Goal: Use online tool/utility: Utilize a website feature to perform a specific function

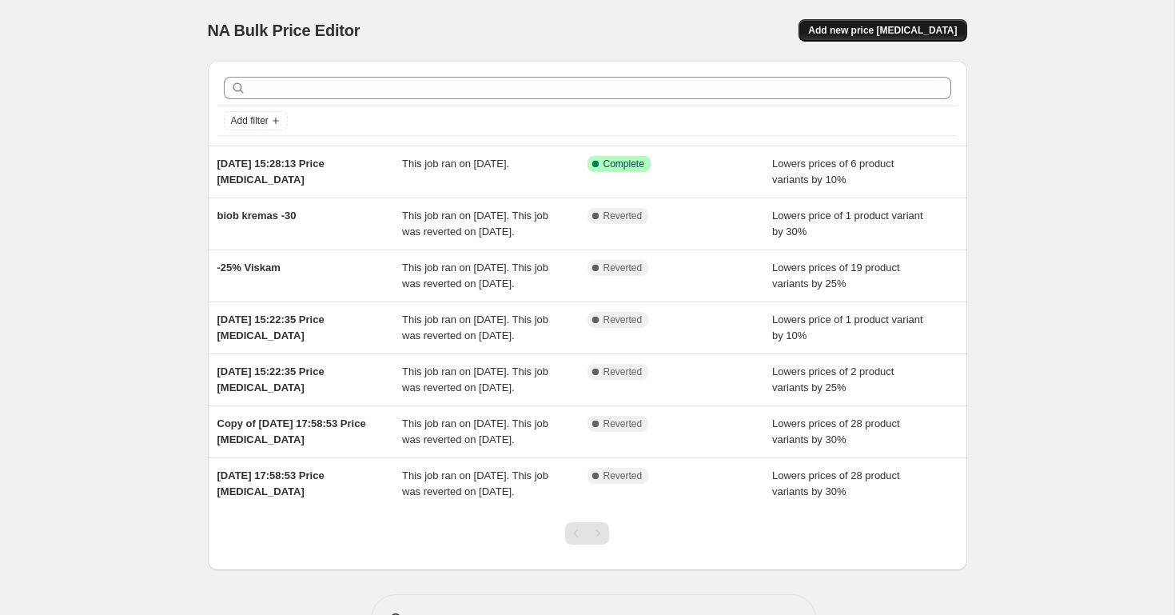
click at [891, 26] on span "Add new price [MEDICAL_DATA]" at bounding box center [882, 30] width 149 height 13
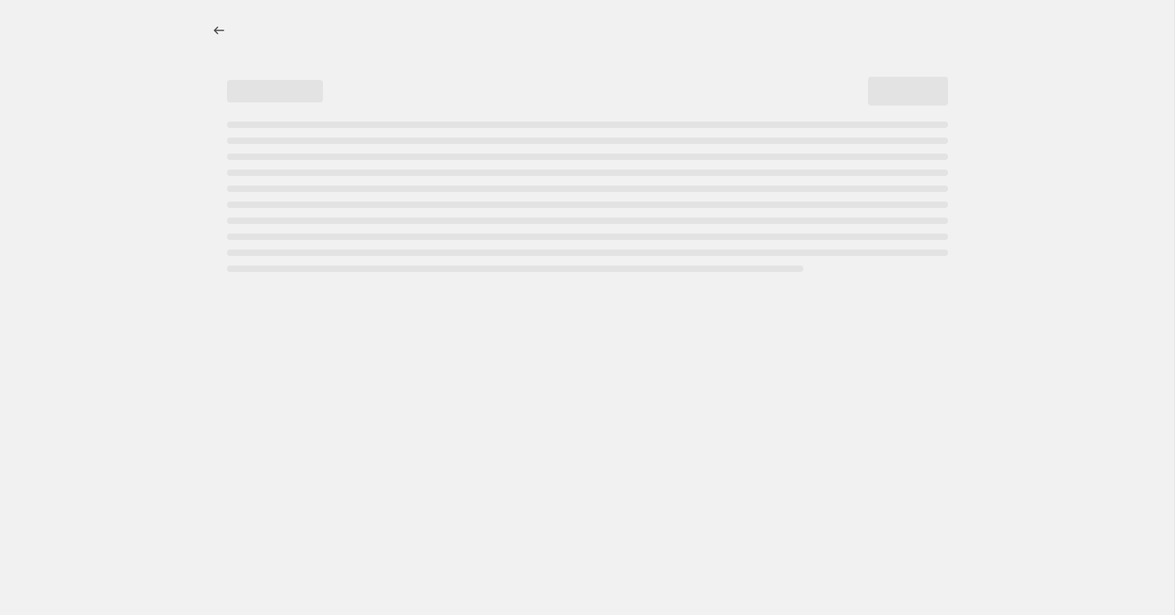
select select "percentage"
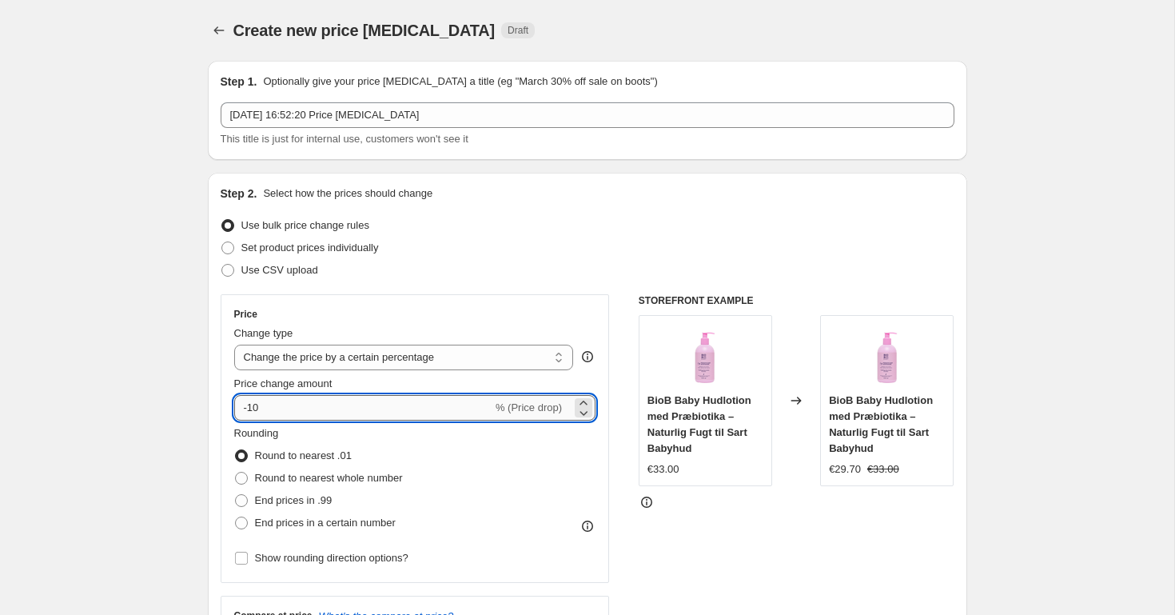
click at [269, 403] on input "-10" at bounding box center [363, 408] width 258 height 26
type input "-1"
type input "-25"
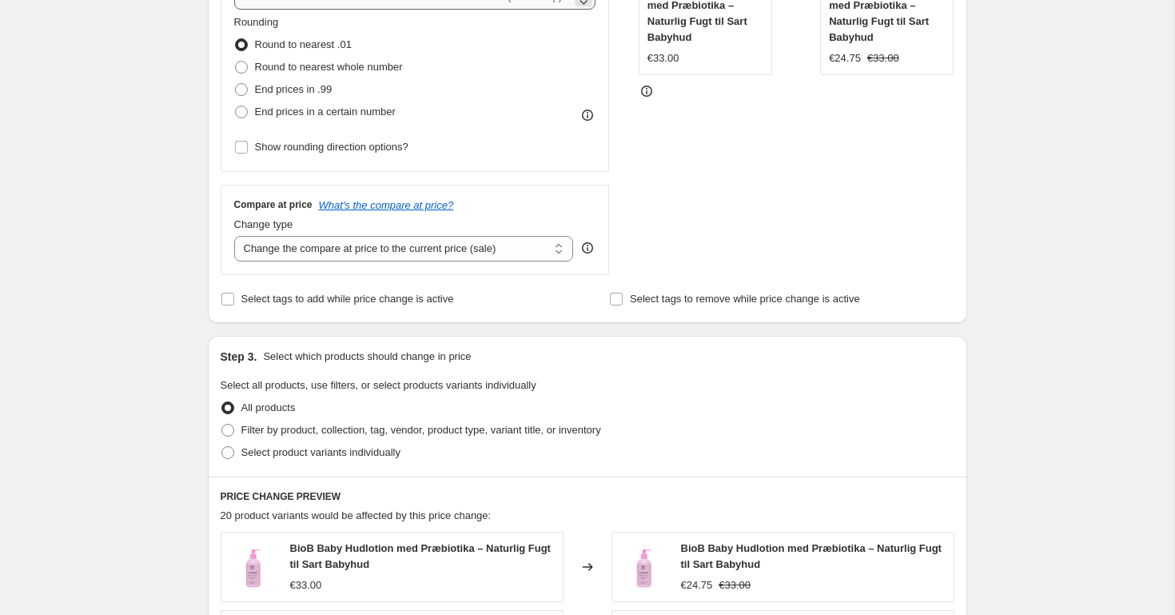
scroll to position [420, 0]
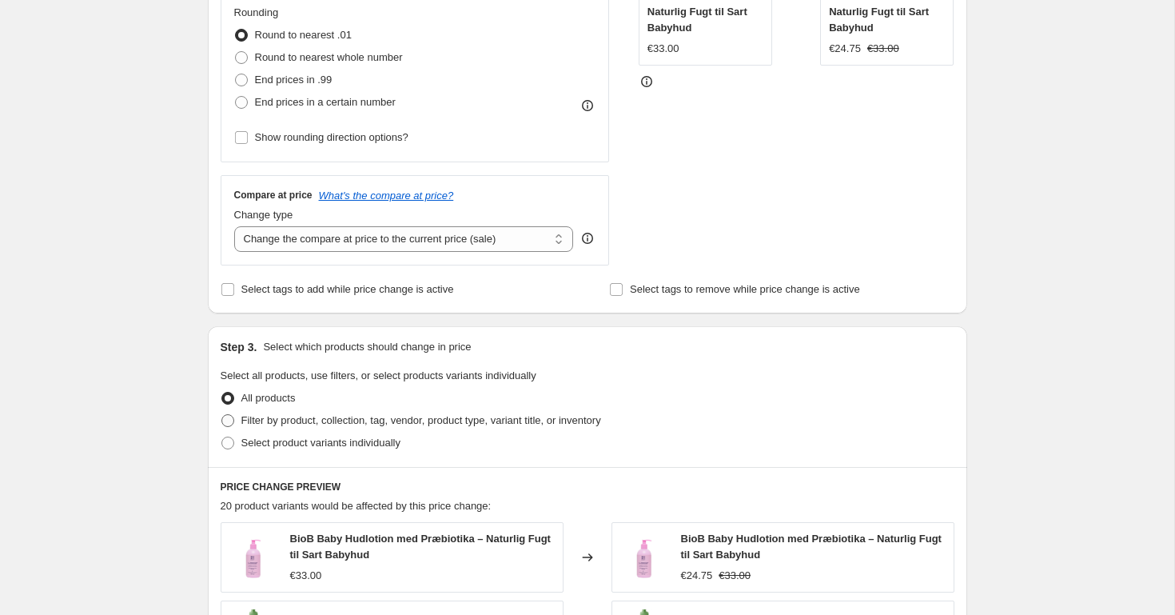
click at [277, 416] on span "Filter by product, collection, tag, vendor, product type, variant title, or inv…" at bounding box center [421, 420] width 360 height 12
click at [222, 415] on input "Filter by product, collection, tag, vendor, product type, variant title, or inv…" at bounding box center [221, 414] width 1 height 1
radio input "true"
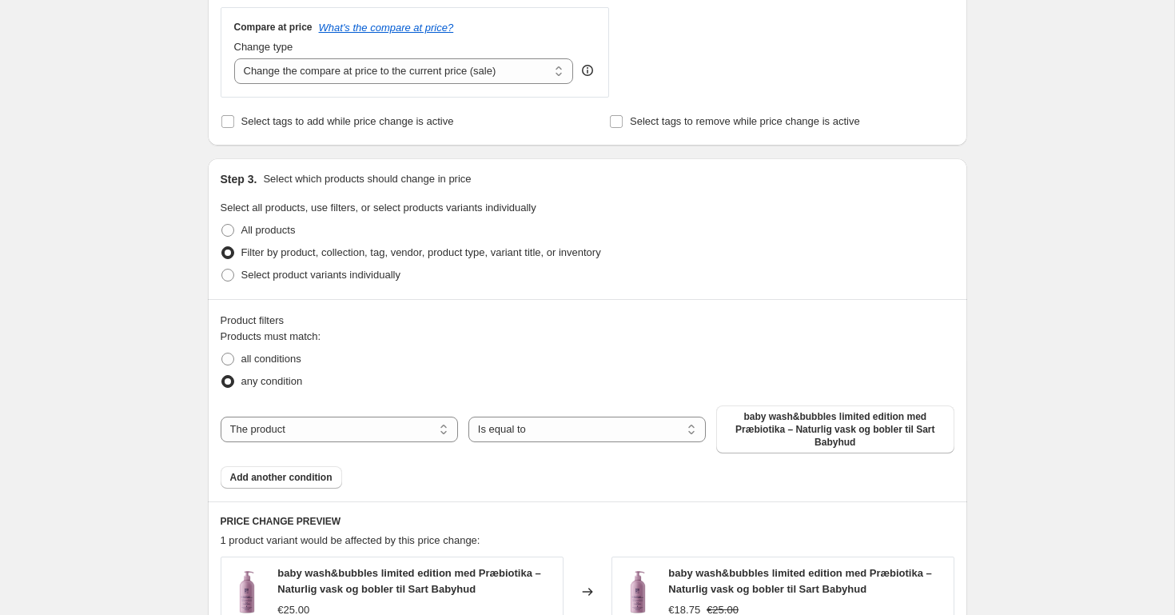
scroll to position [715, 0]
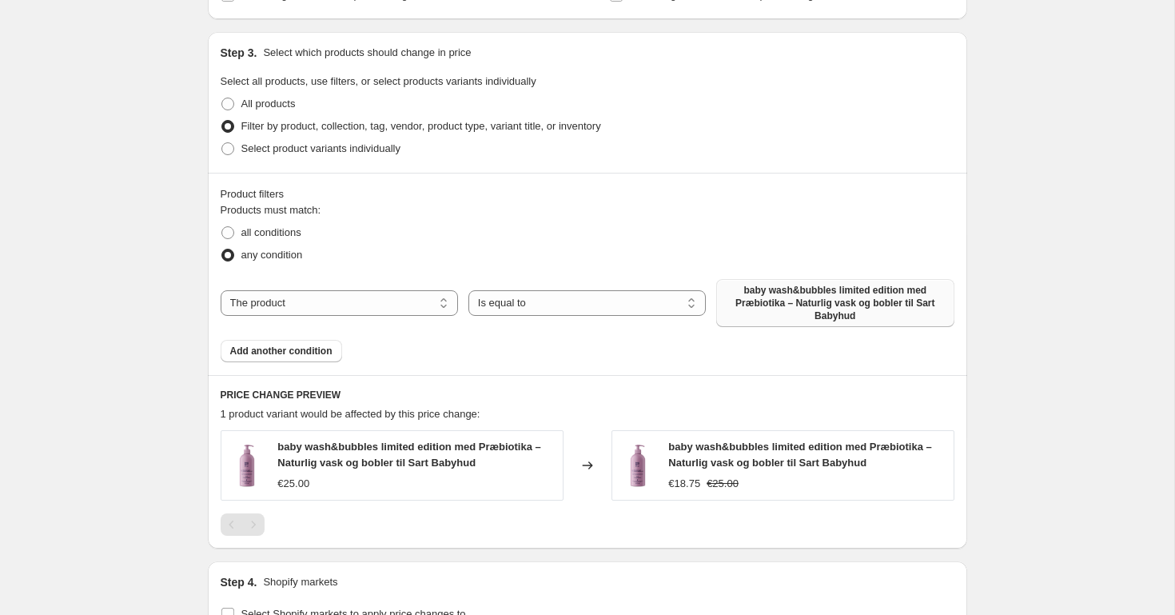
click at [751, 284] on span "baby wash&bubbles limited edition med Præbiotika – Naturlig vask og bobler til …" at bounding box center [835, 303] width 218 height 38
click at [308, 354] on span "Add another condition" at bounding box center [281, 351] width 102 height 13
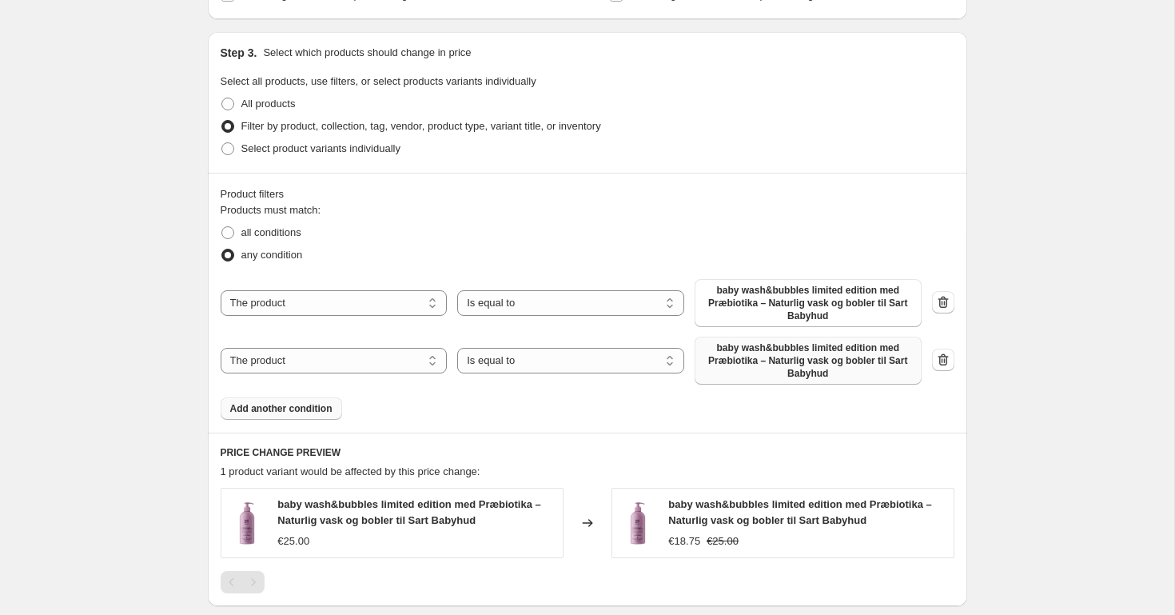
click at [740, 358] on span "baby wash&bubbles limited edition med Præbiotika – Naturlig vask og bobler til …" at bounding box center [808, 360] width 208 height 38
click at [491, 299] on select "Is equal to Is not equal to" at bounding box center [570, 303] width 227 height 26
click at [789, 348] on span "baby wash&bubbles limited edition med Præbiotika – Naturlig vask og bobler til …" at bounding box center [808, 360] width 208 height 38
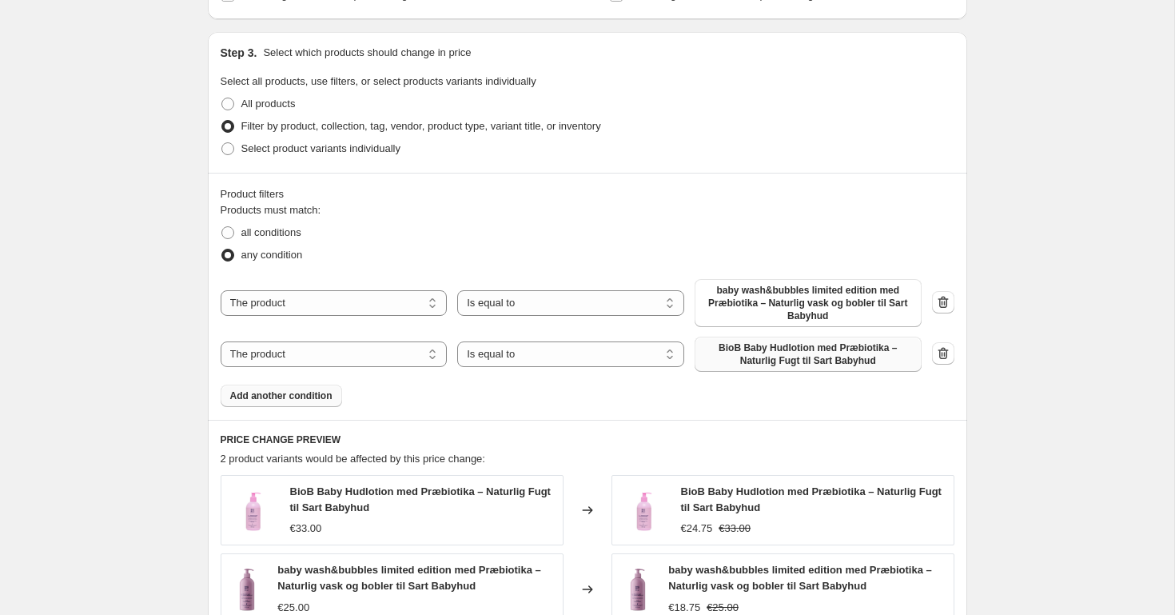
click at [310, 392] on span "Add another condition" at bounding box center [281, 395] width 102 height 13
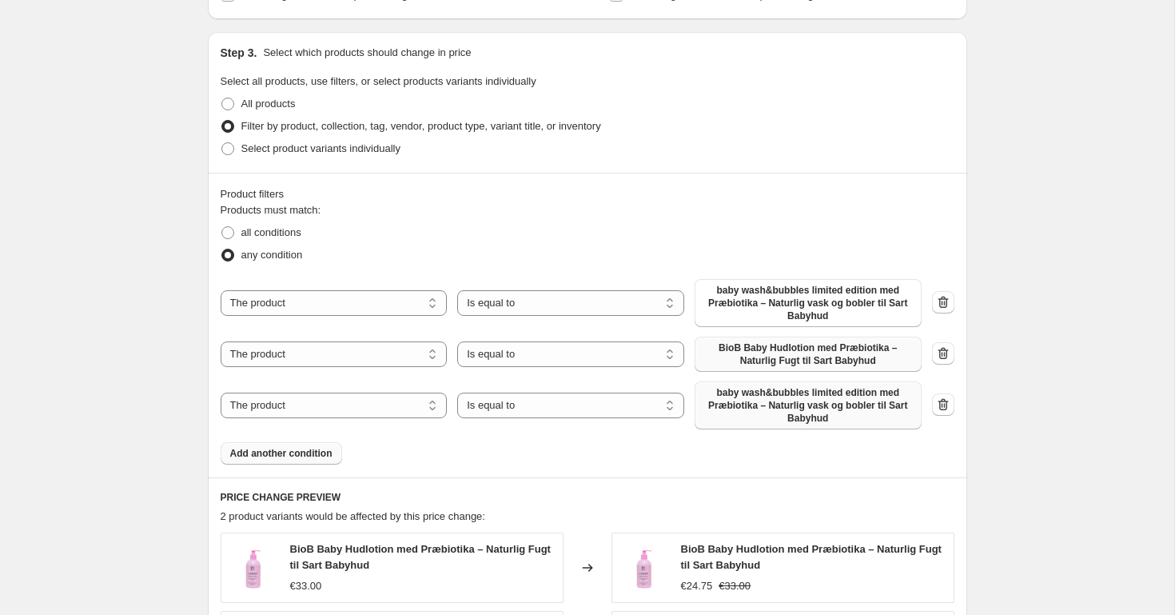
click at [762, 396] on span "baby wash&bubbles limited edition med Præbiotika – Naturlig vask og bobler til …" at bounding box center [808, 405] width 208 height 38
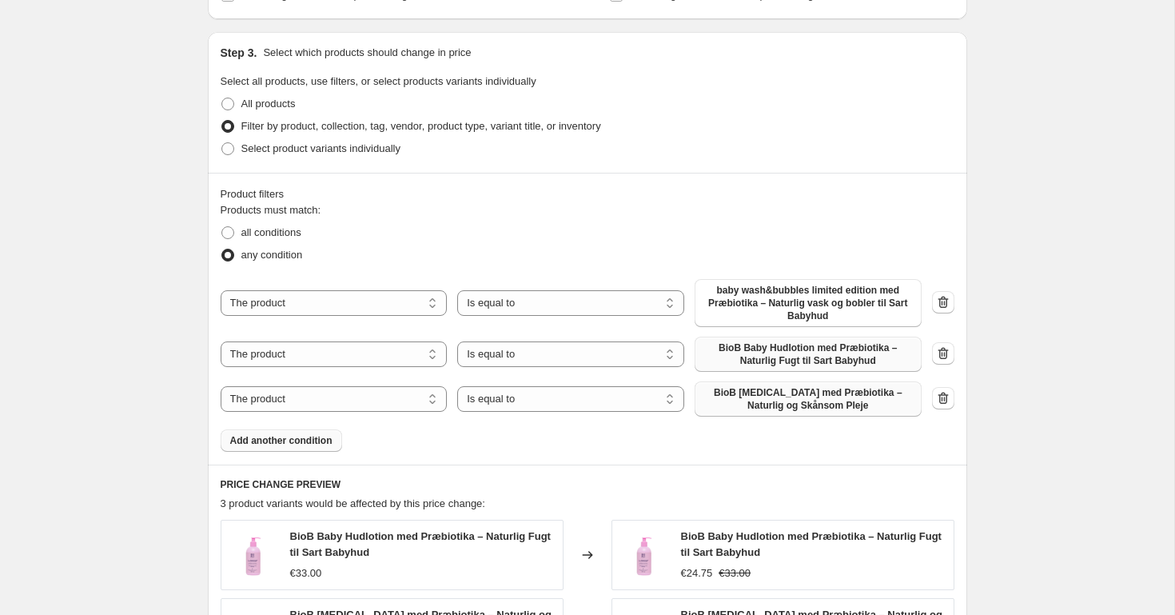
click at [295, 440] on span "Add another condition" at bounding box center [281, 440] width 102 height 13
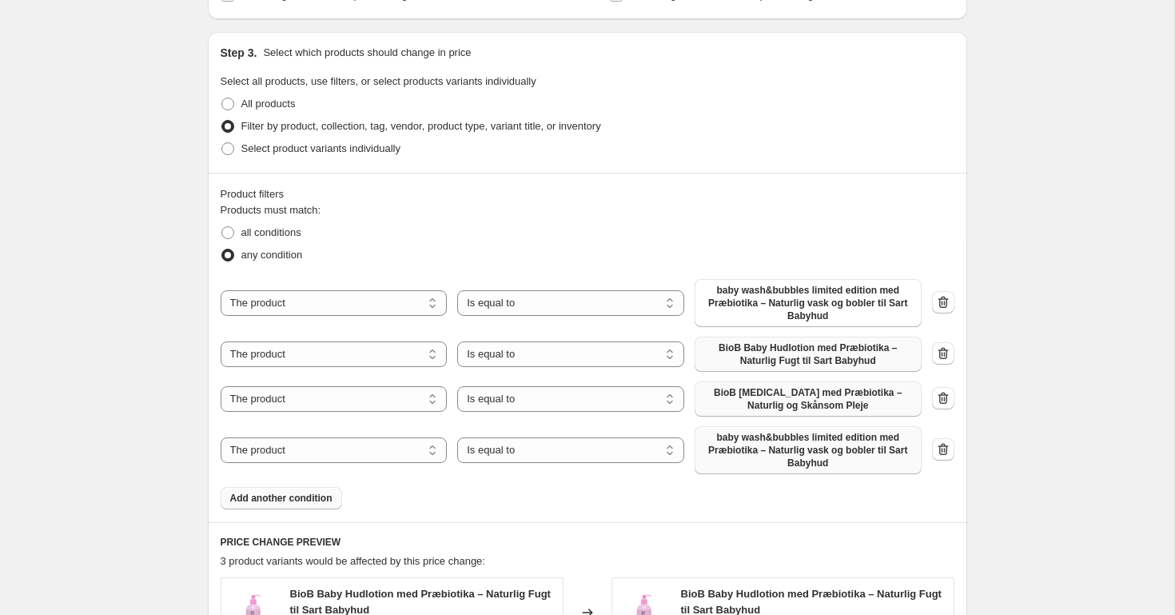
click at [800, 444] on span "baby wash&bubbles limited edition med Præbiotika – Naturlig vask og bobler til …" at bounding box center [808, 450] width 208 height 38
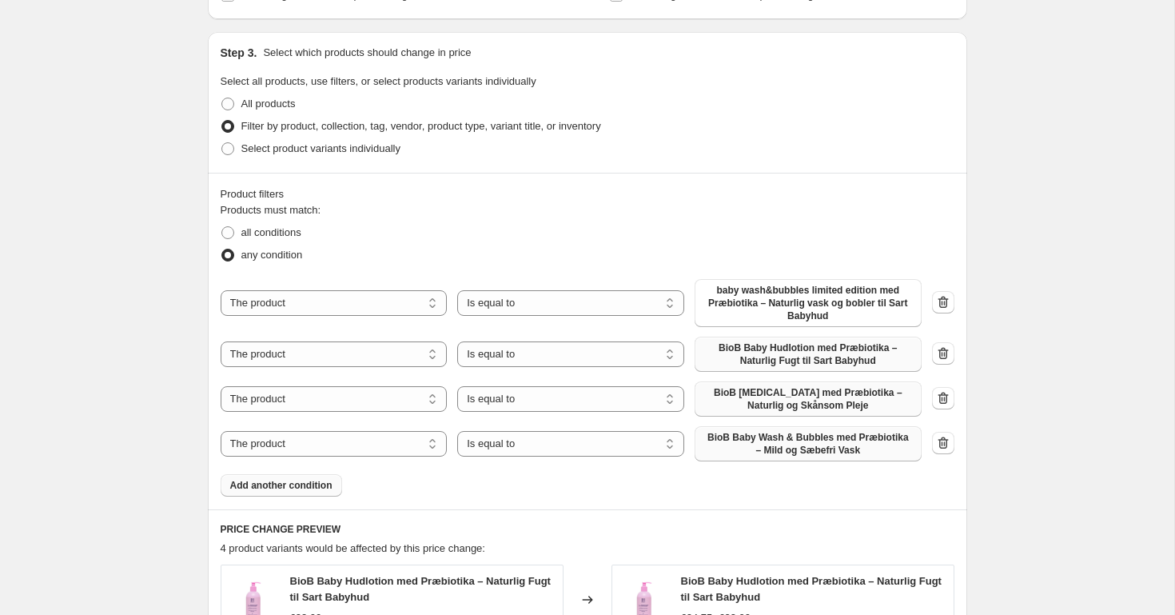
click at [287, 476] on button "Add another condition" at bounding box center [281, 485] width 121 height 22
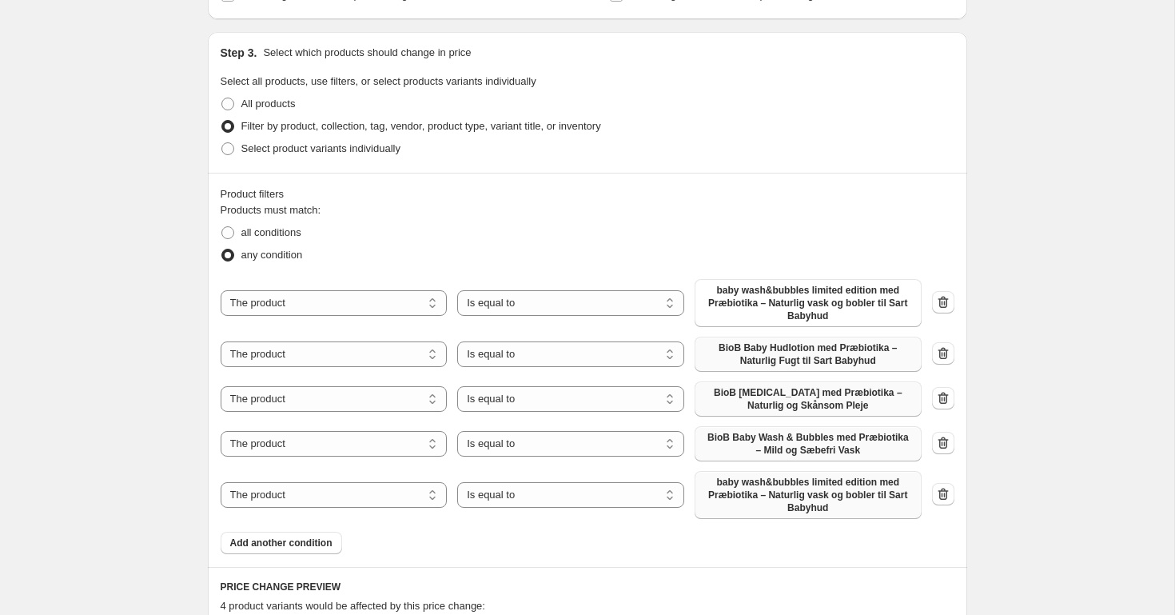
click at [731, 492] on span "baby wash&bubbles limited edition med Præbiotika – Naturlig vask og bobler til …" at bounding box center [808, 495] width 208 height 38
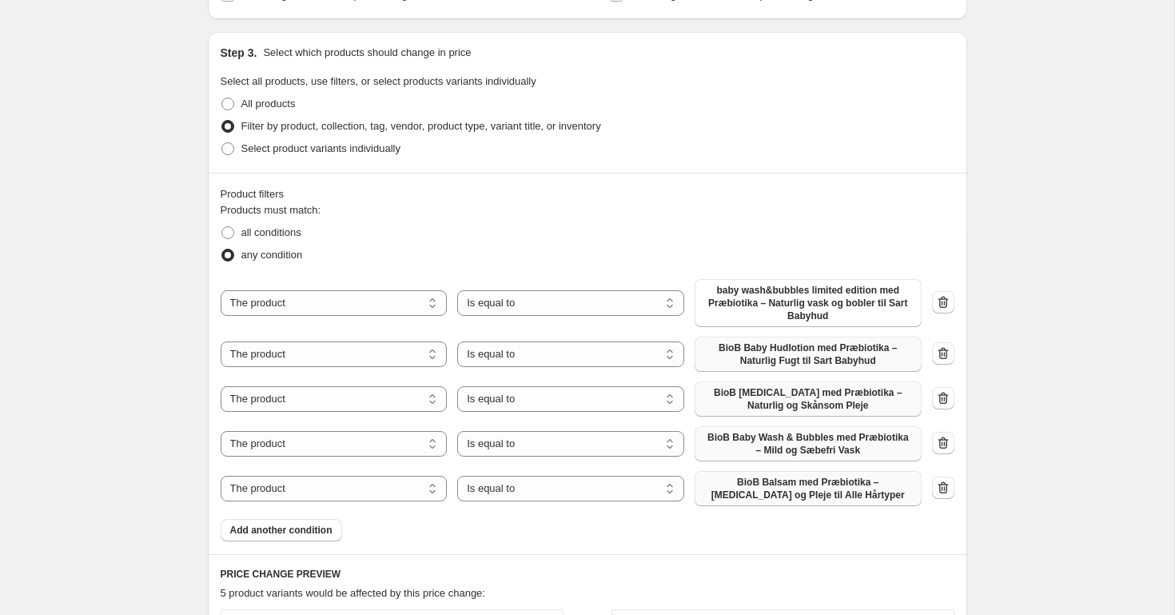
click at [281, 528] on span "Add another condition" at bounding box center [281, 530] width 102 height 13
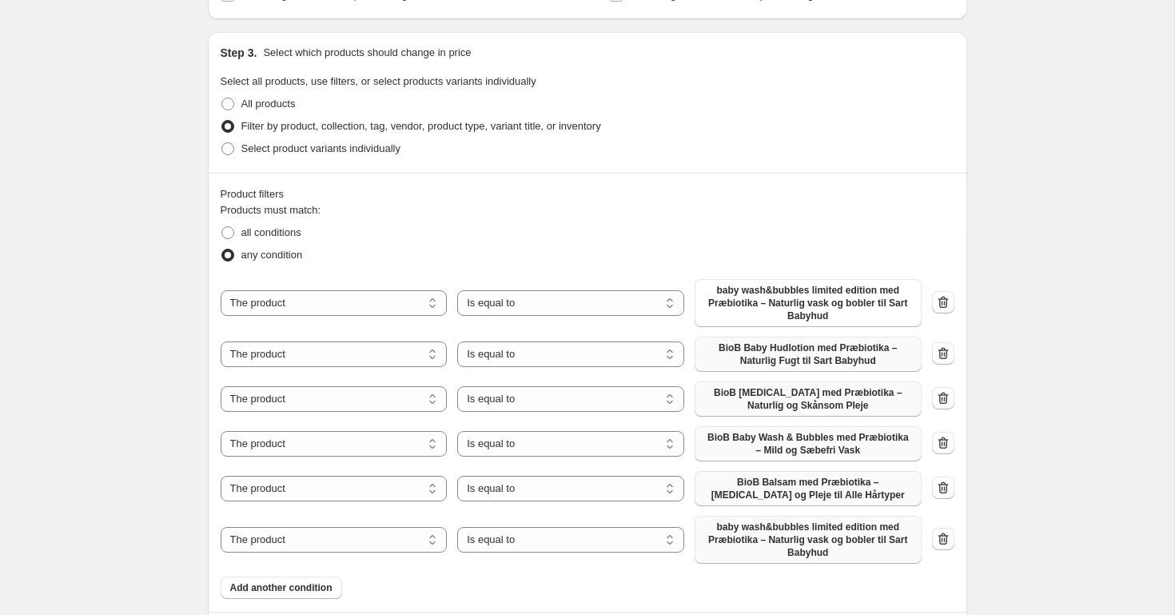
click at [772, 537] on span "baby wash&bubbles limited edition med Præbiotika – Naturlig vask og bobler til …" at bounding box center [808, 539] width 208 height 38
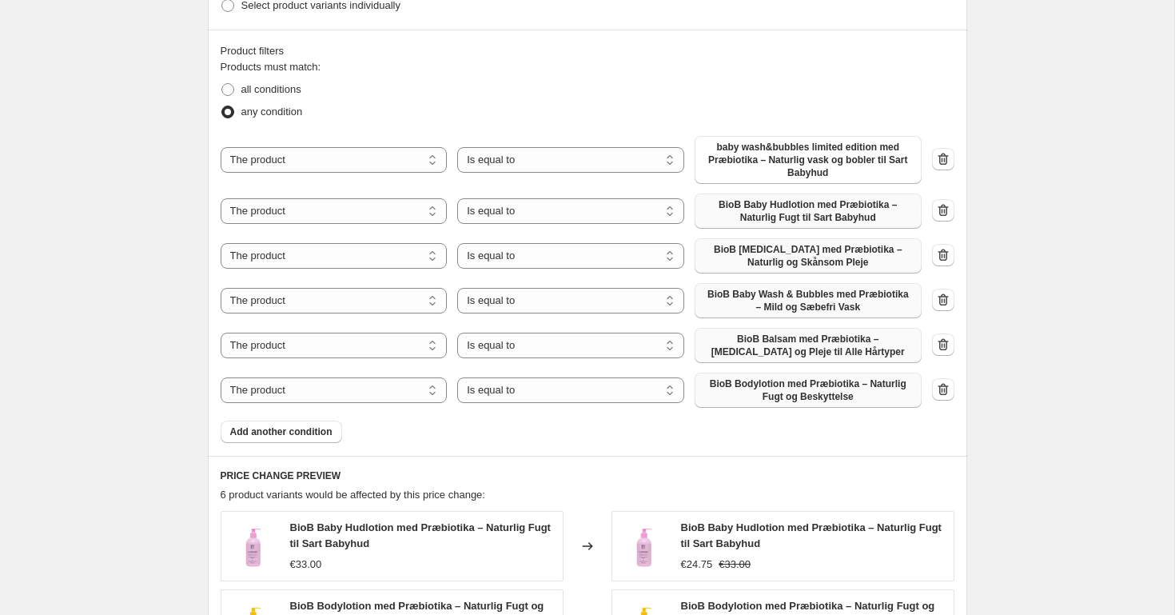
scroll to position [902, 0]
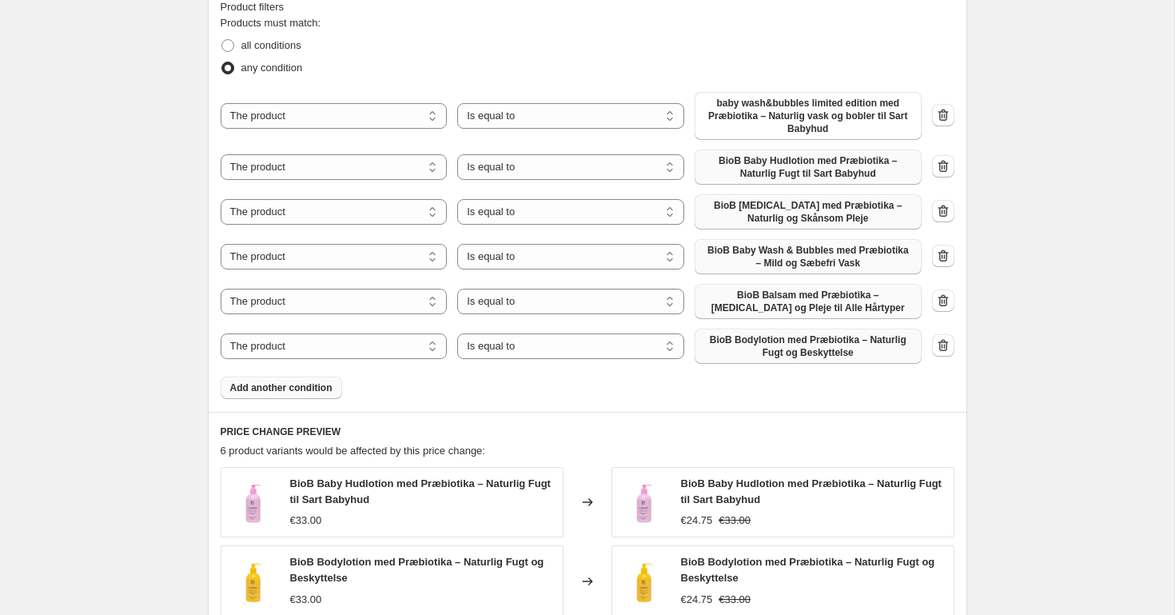
click at [282, 380] on button "Add another condition" at bounding box center [281, 387] width 121 height 22
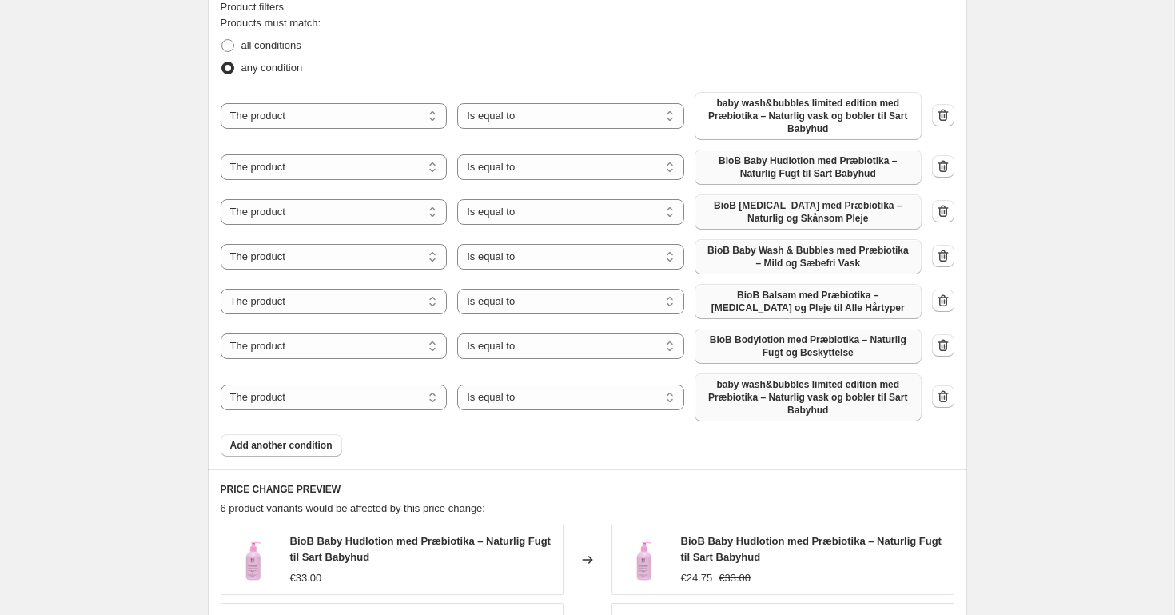
click at [768, 394] on span "baby wash&bubbles limited edition med Præbiotika – Naturlig vask og bobler til …" at bounding box center [808, 397] width 208 height 38
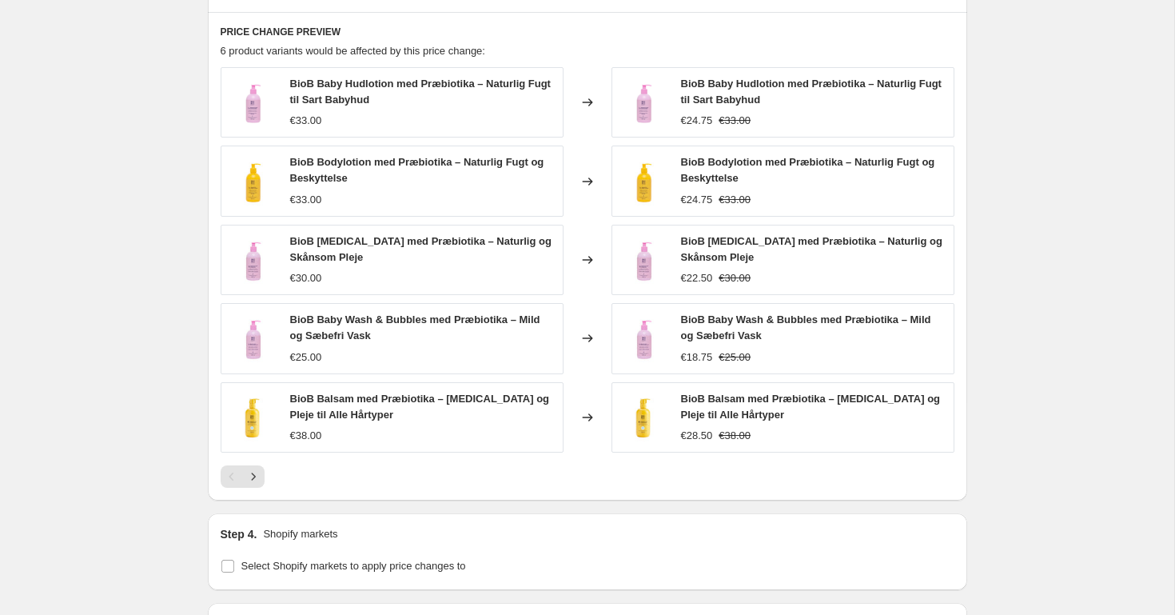
scroll to position [1496, 0]
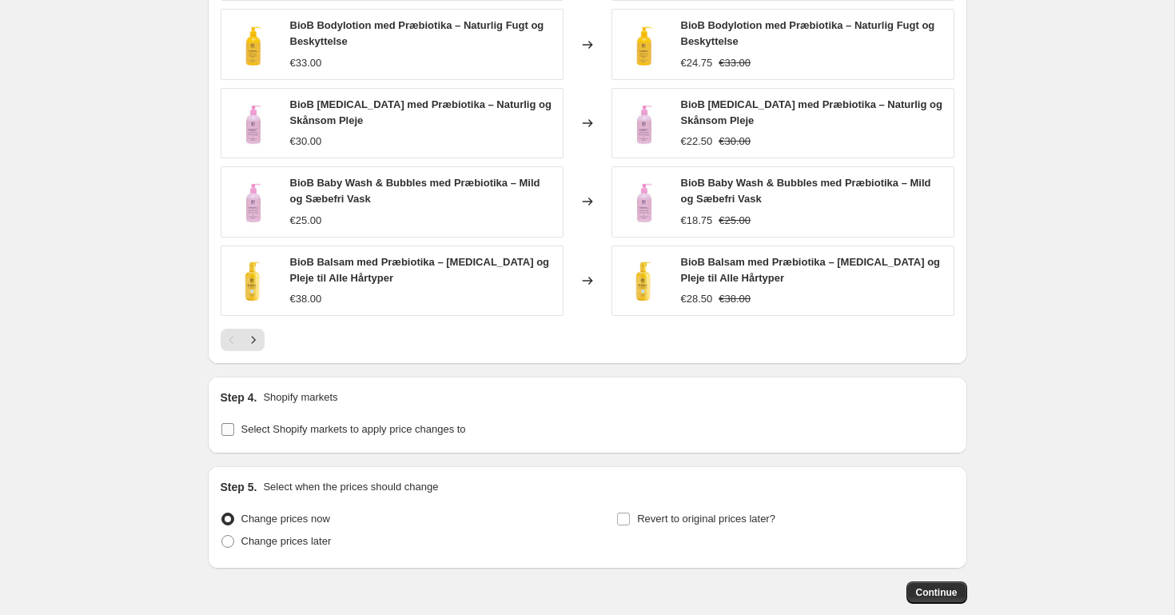
click at [317, 426] on span "Select Shopify markets to apply price changes to" at bounding box center [353, 429] width 225 height 12
click at [234, 426] on input "Select Shopify markets to apply price changes to" at bounding box center [227, 429] width 13 height 13
checkbox input "true"
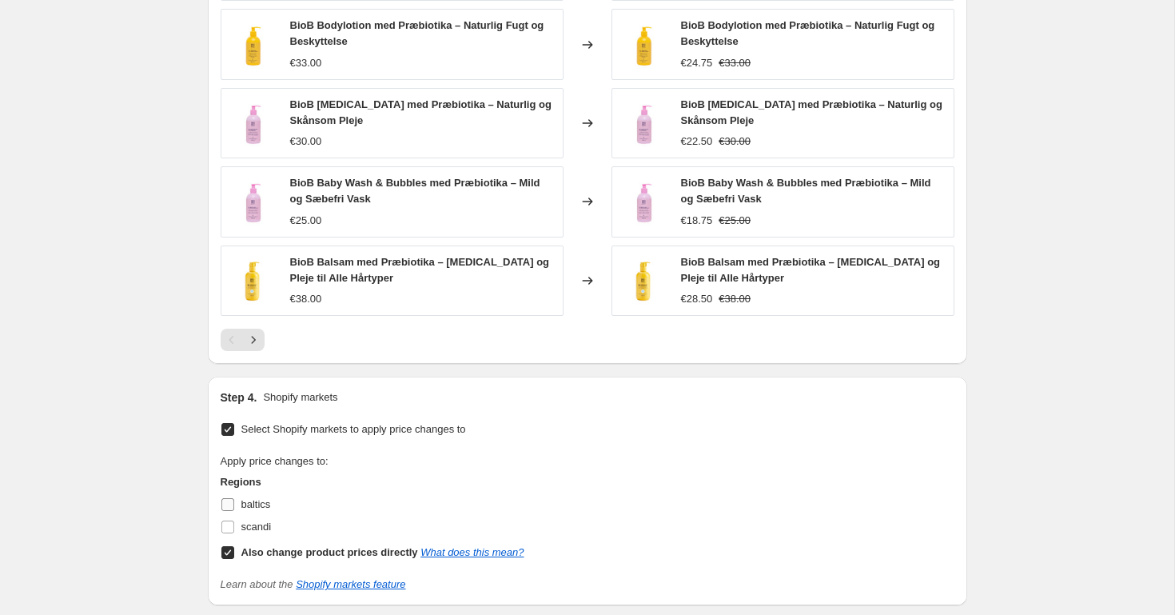
click at [230, 503] on input "baltics" at bounding box center [227, 504] width 13 height 13
checkbox input "true"
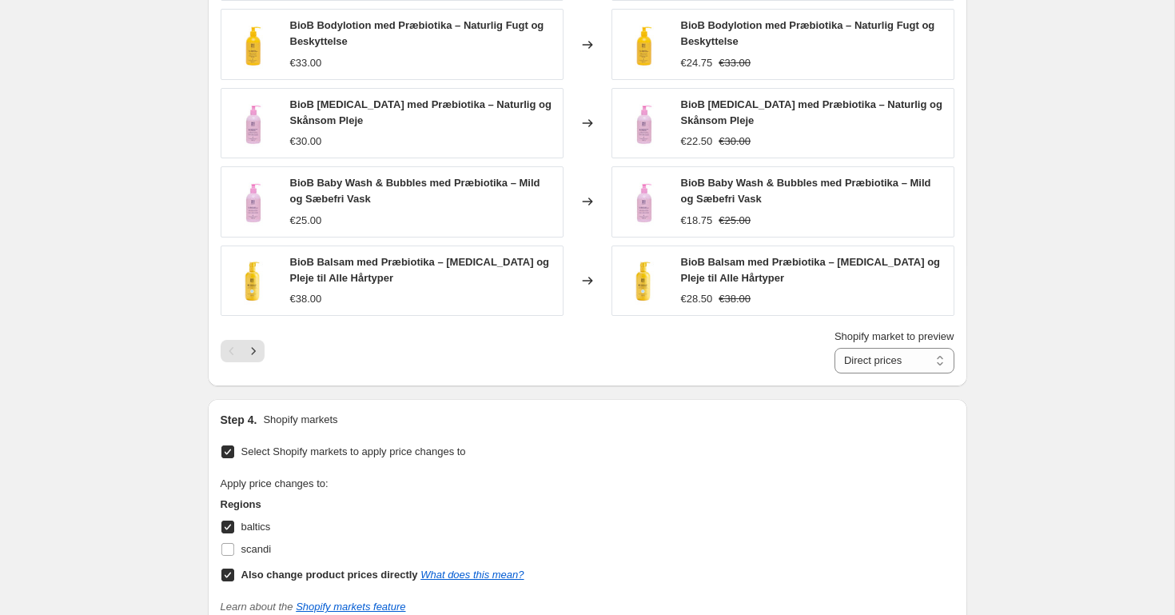
click at [227, 571] on input "Also change product prices directly What does this mean?" at bounding box center [227, 574] width 13 height 13
checkbox input "false"
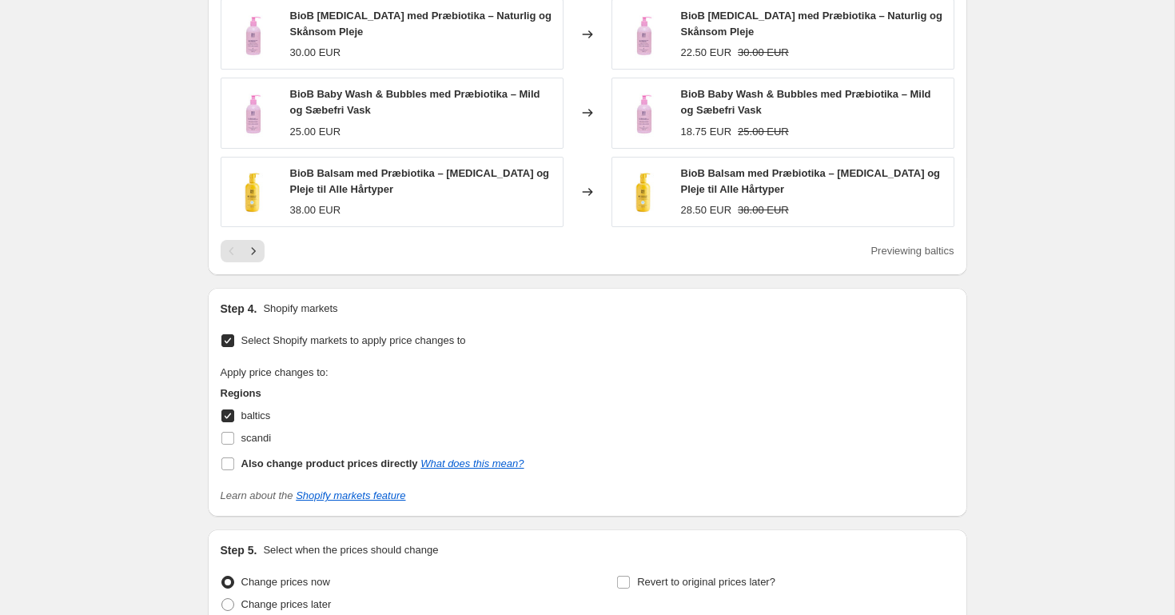
scroll to position [1687, 0]
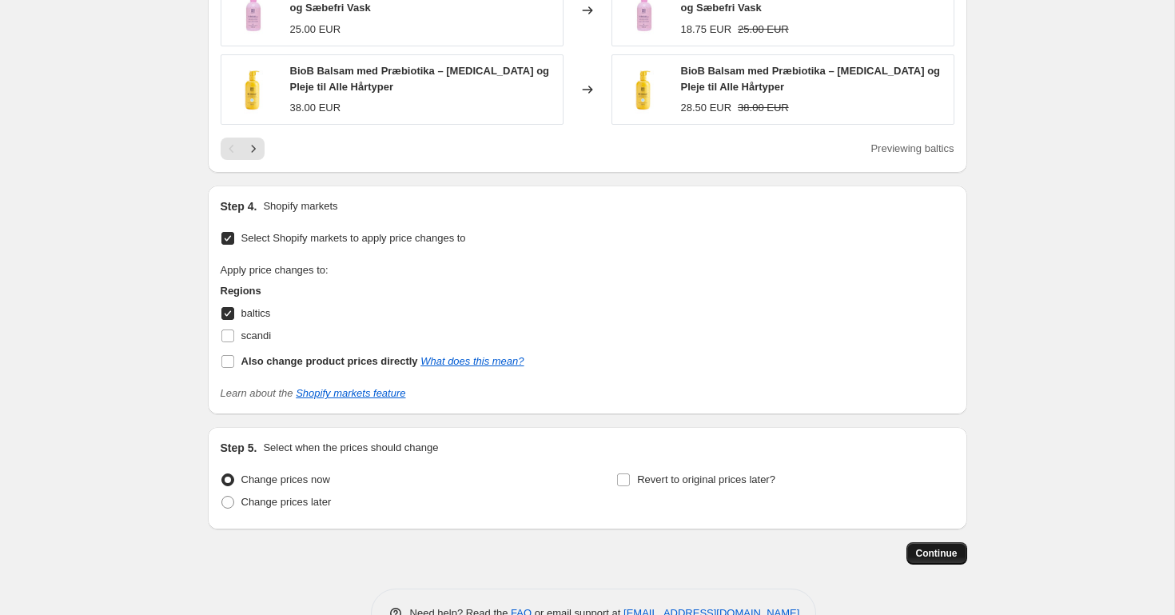
click at [929, 556] on span "Continue" at bounding box center [937, 553] width 42 height 13
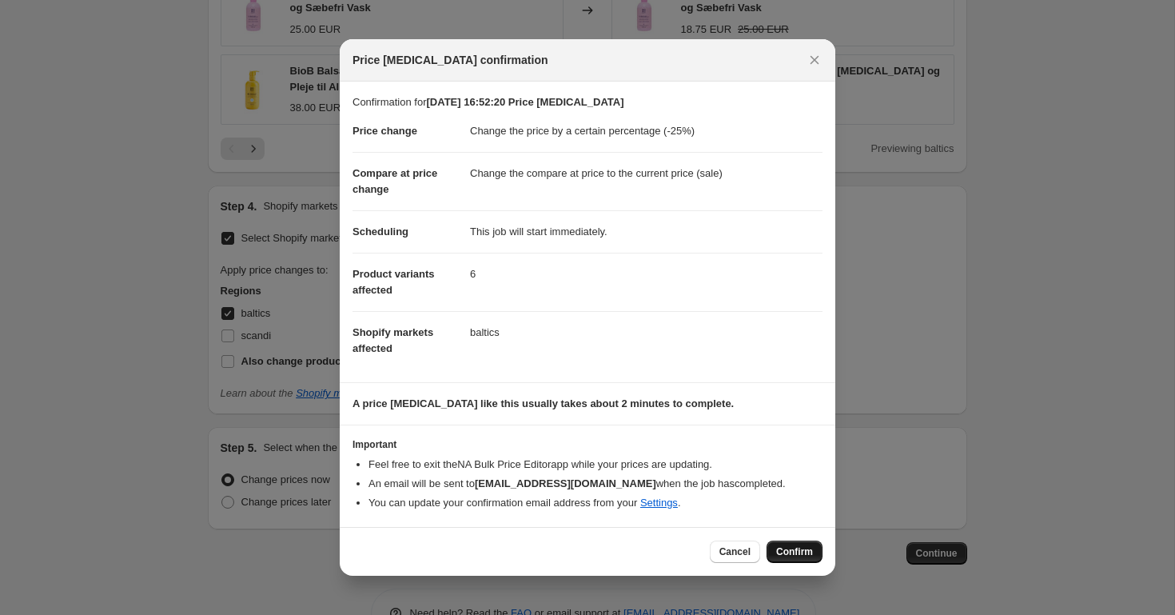
click at [789, 552] on span "Confirm" at bounding box center [794, 551] width 37 height 13
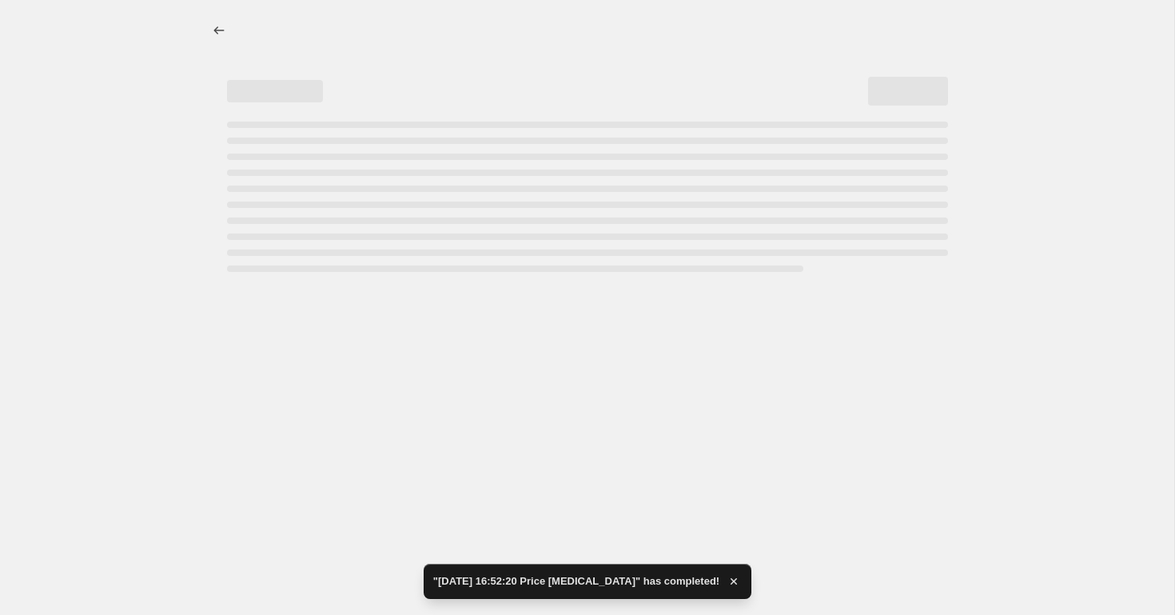
select select "percentage"
